Goal: Information Seeking & Learning: Learn about a topic

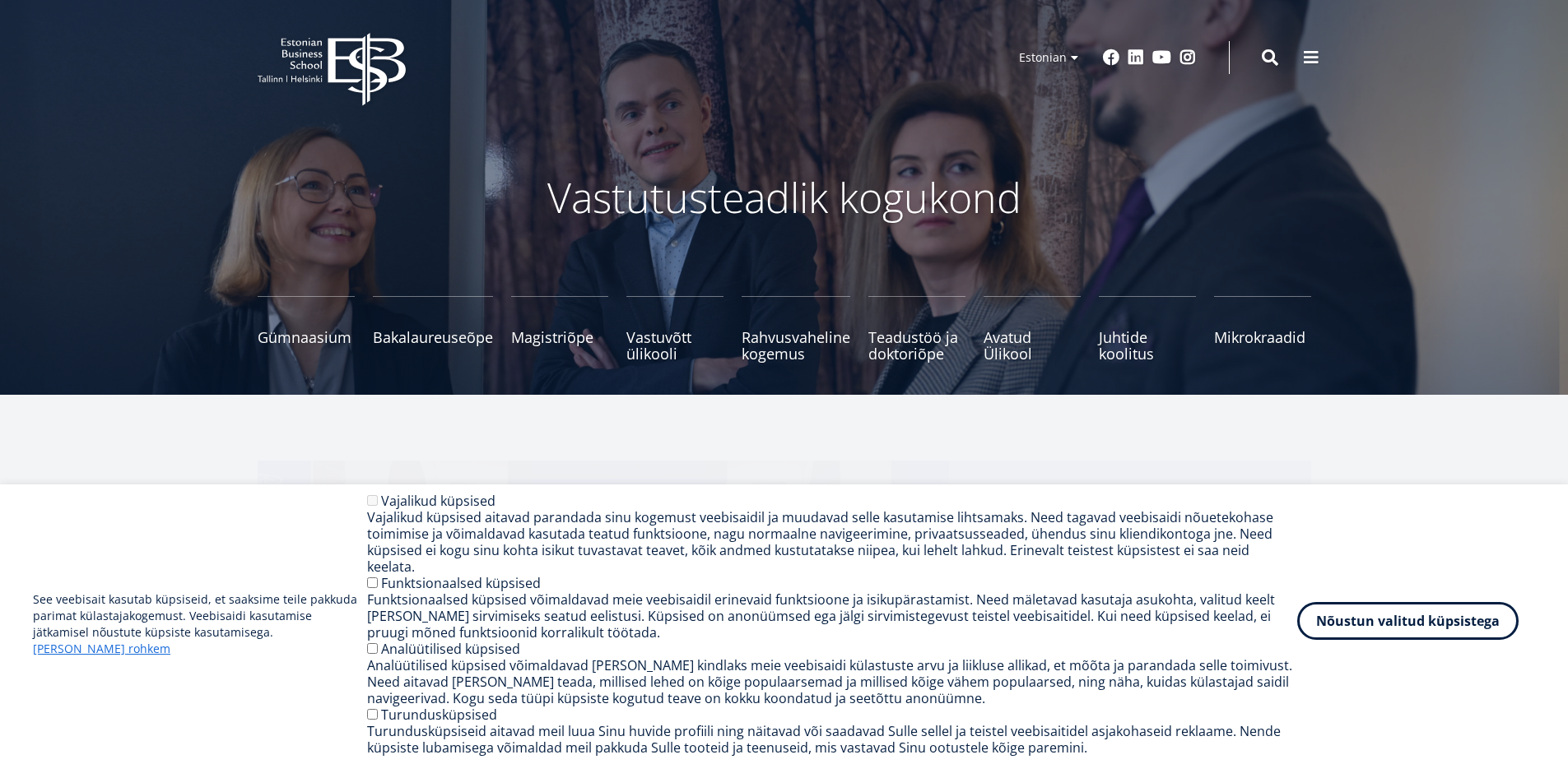
click at [1399, 629] on button "Nõustun valitud küpsistega" at bounding box center [1407, 621] width 222 height 38
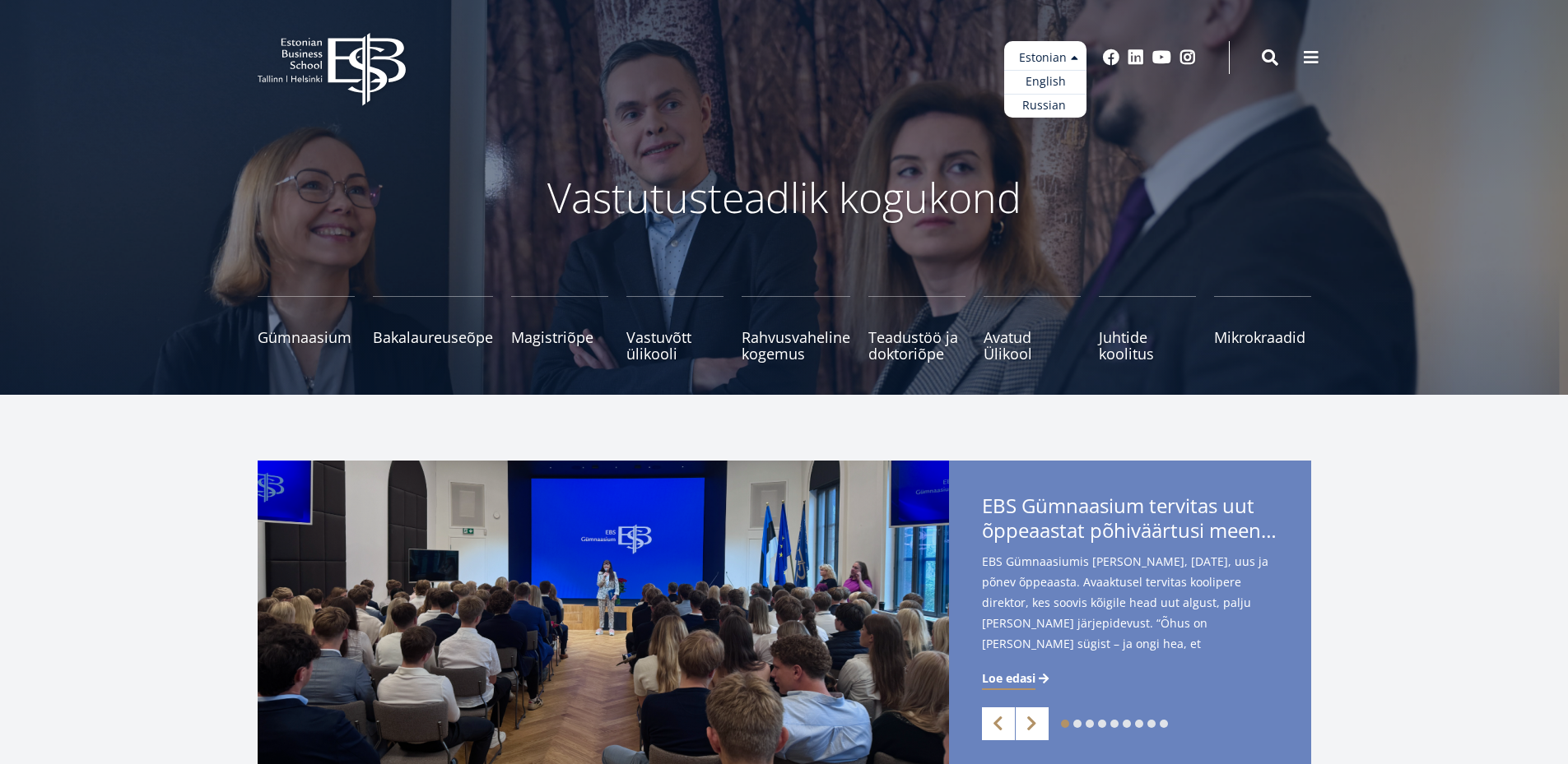
click at [1024, 43] on ul "Estonian English Russian" at bounding box center [1045, 80] width 83 height 77
click at [1032, 96] on link "Russian" at bounding box center [1045, 105] width 83 height 23
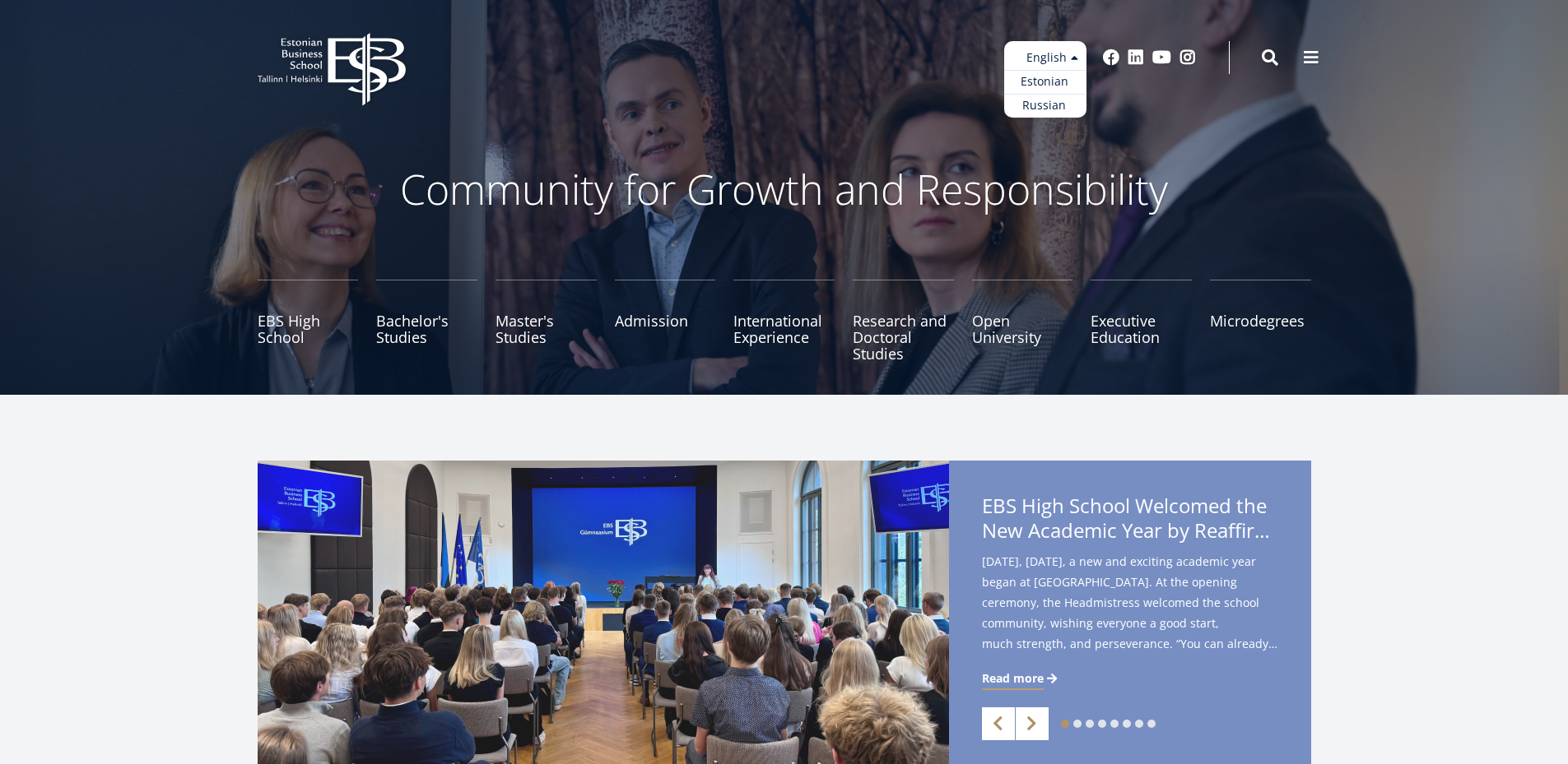
click at [1068, 56] on ul "Estonian English Russian" at bounding box center [1045, 80] width 83 height 77
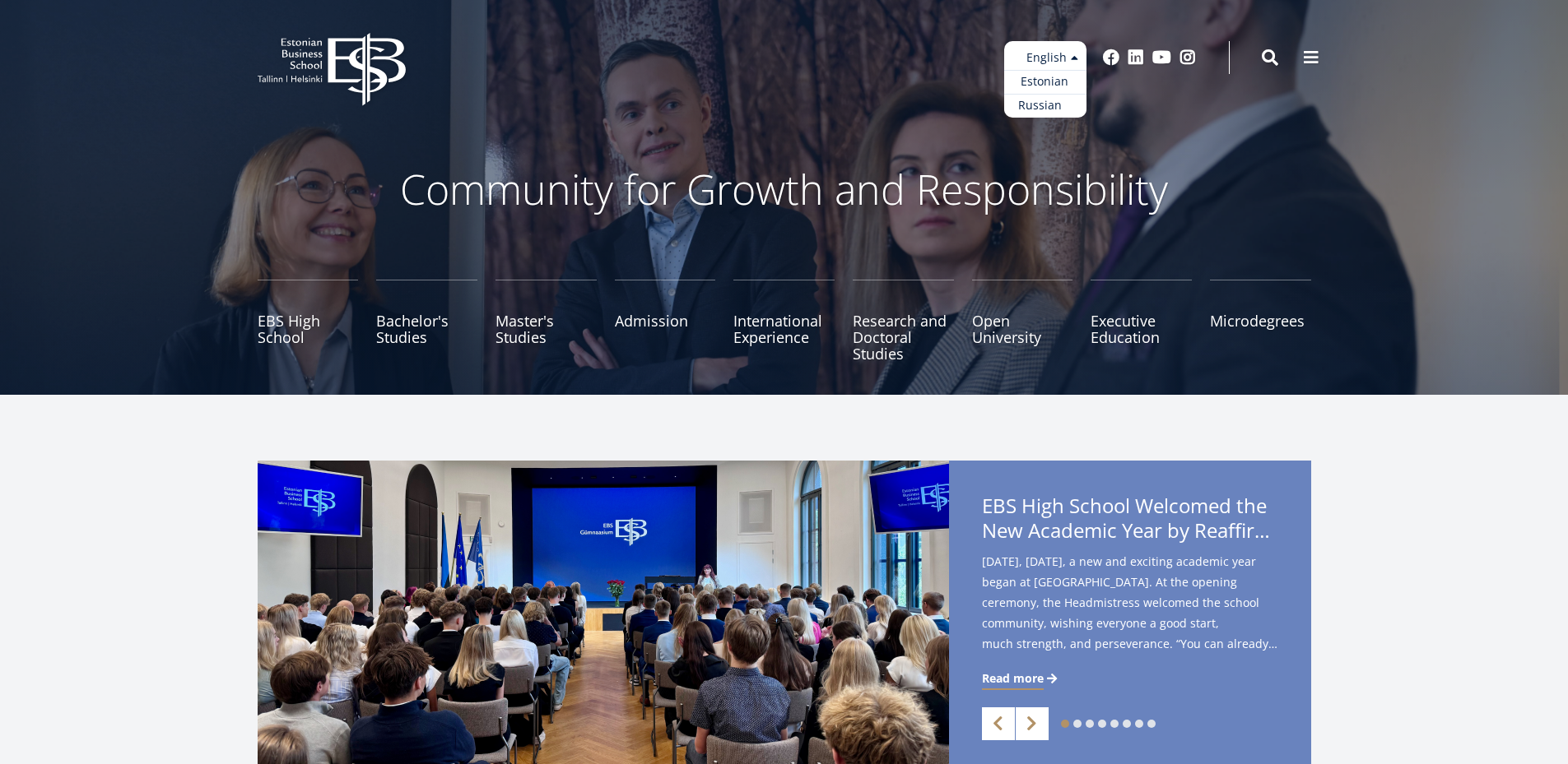
click at [1053, 106] on link "Russian" at bounding box center [1045, 105] width 83 height 23
click at [420, 340] on link "Bachelor's Studies" at bounding box center [427, 321] width 101 height 83
click at [283, 300] on link "EBS High School" at bounding box center [308, 321] width 101 height 83
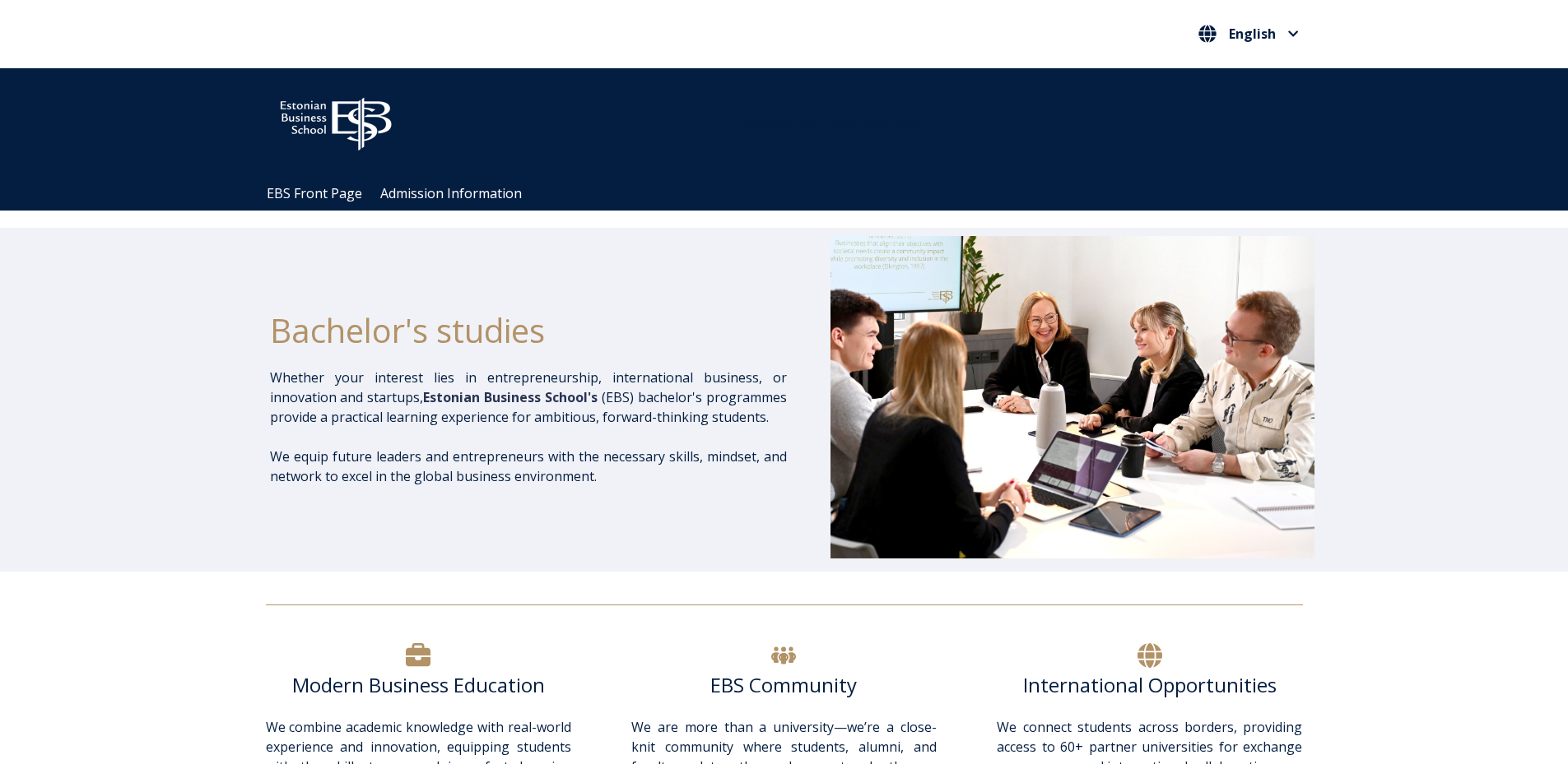
scroll to position [1481, 0]
